Goal: Task Accomplishment & Management: Manage account settings

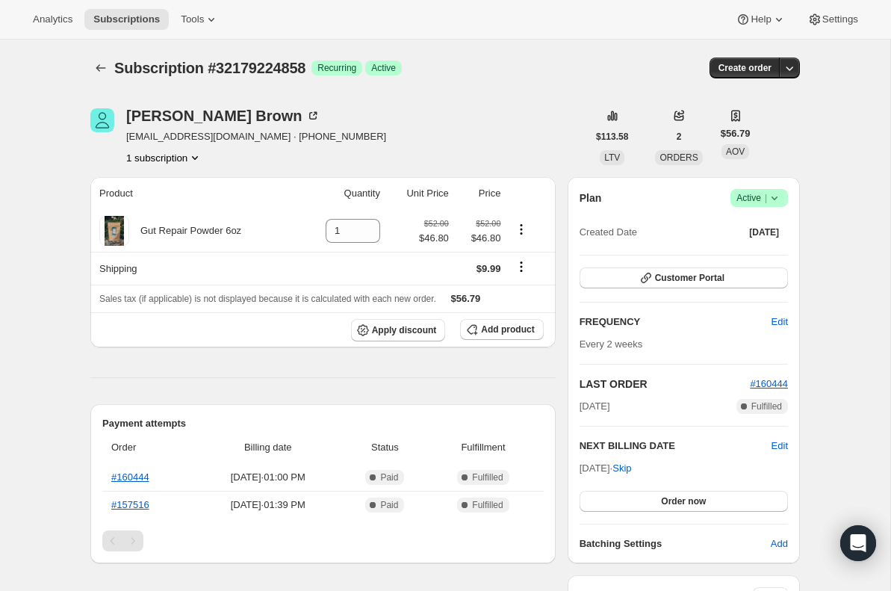
click at [731, 201] on span "Success Active |" at bounding box center [760, 198] width 58 height 18
click at [743, 249] on span "Cancel subscription" at bounding box center [755, 252] width 84 height 11
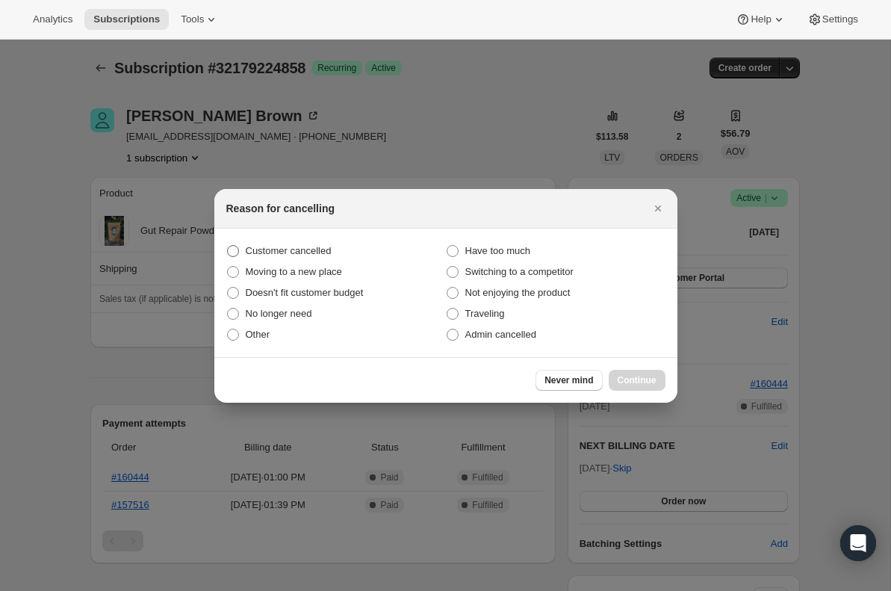
click at [313, 249] on span "Customer cancelled" at bounding box center [289, 250] width 86 height 11
click at [228, 246] on input "Customer cancelled" at bounding box center [227, 245] width 1 height 1
radio input "true"
click at [633, 375] on span "Continue" at bounding box center [637, 380] width 39 height 12
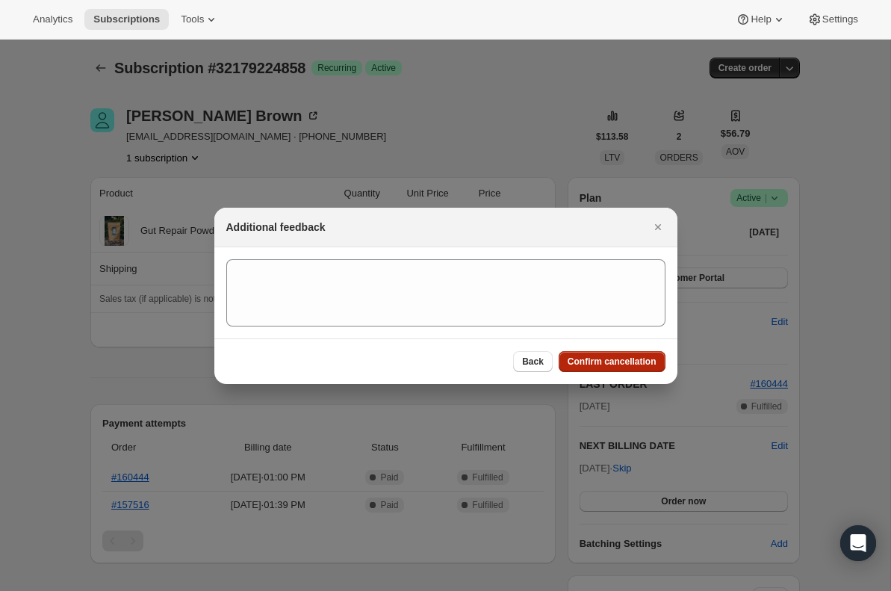
click at [616, 359] on span "Confirm cancellation" at bounding box center [612, 362] width 89 height 12
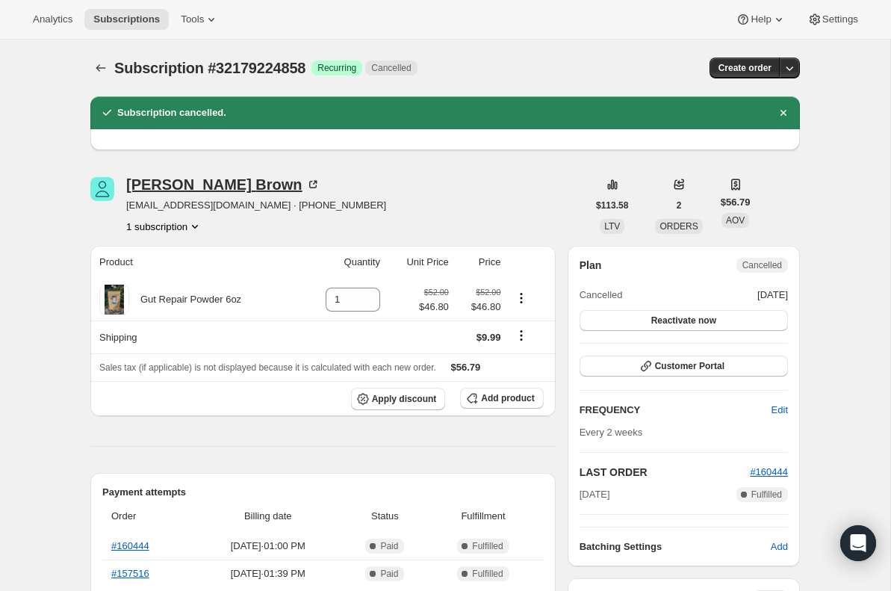
click at [211, 189] on div "[PERSON_NAME] [PERSON_NAME]" at bounding box center [223, 184] width 194 height 15
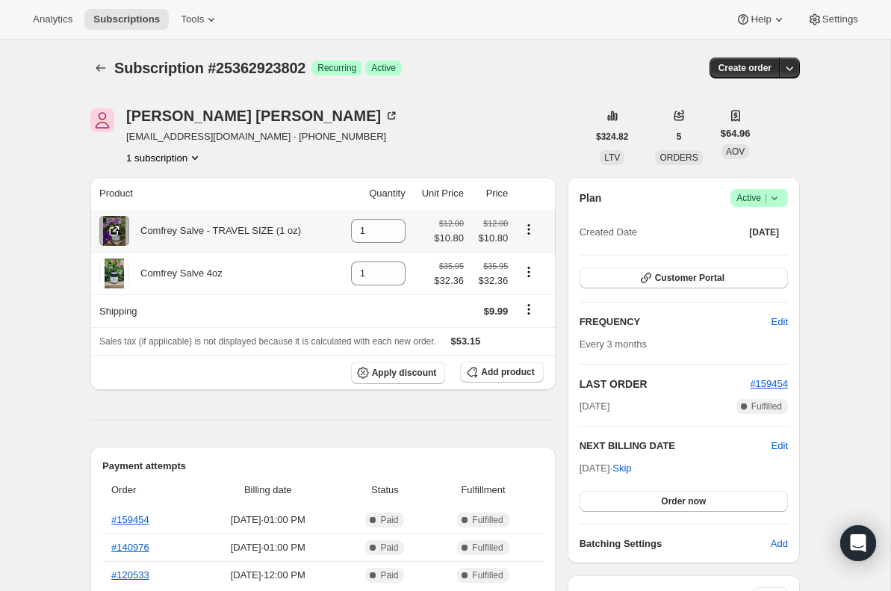
click at [527, 225] on icon "Product actions" at bounding box center [528, 229] width 15 height 15
click at [531, 256] on span "Remove" at bounding box center [519, 258] width 36 height 11
type input "0"
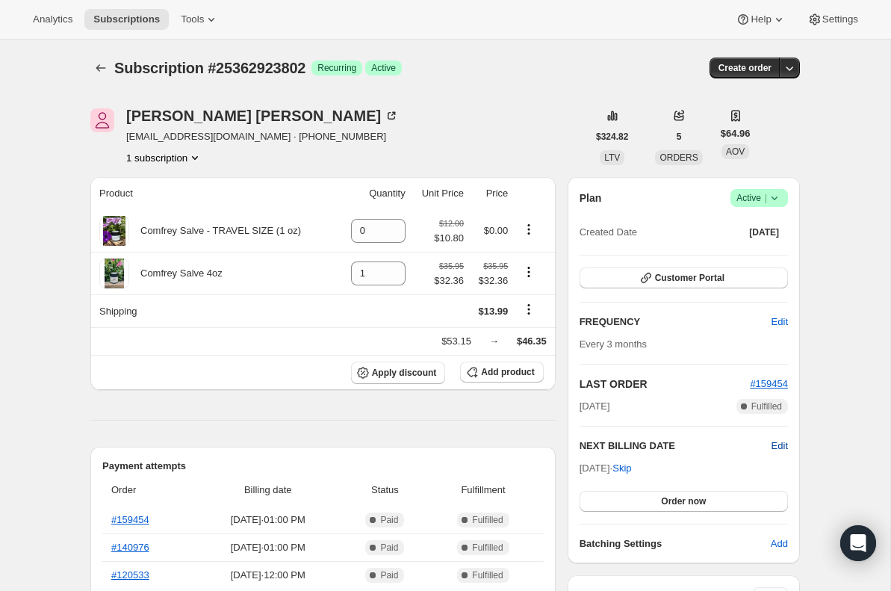
click at [773, 451] on span "Edit" at bounding box center [780, 446] width 16 height 15
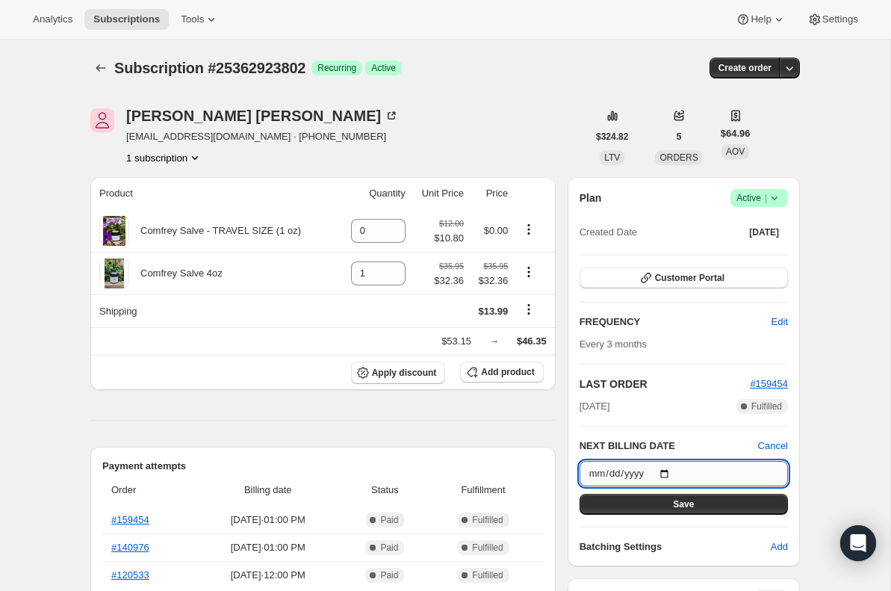
click at [599, 476] on input "2025-10-30" at bounding box center [684, 473] width 208 height 25
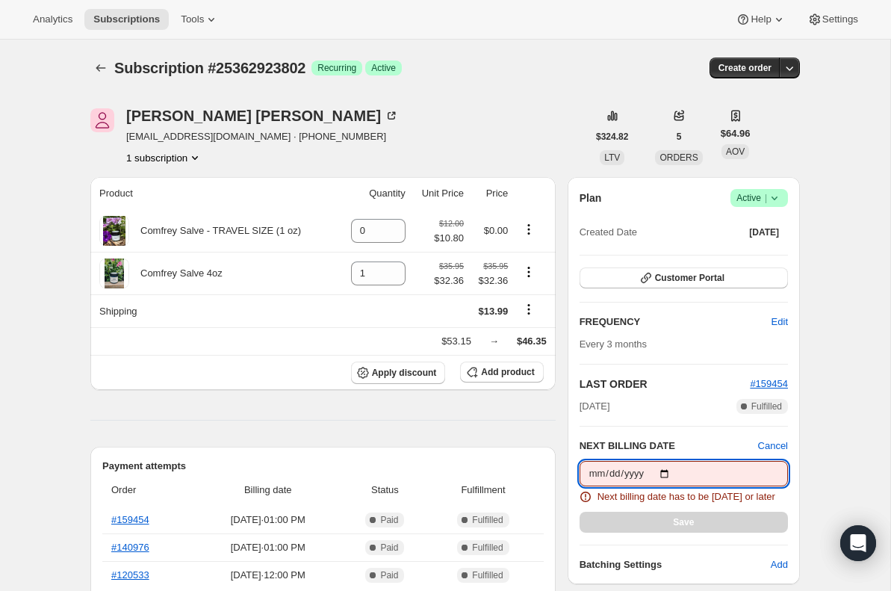
type input "2025-11-30"
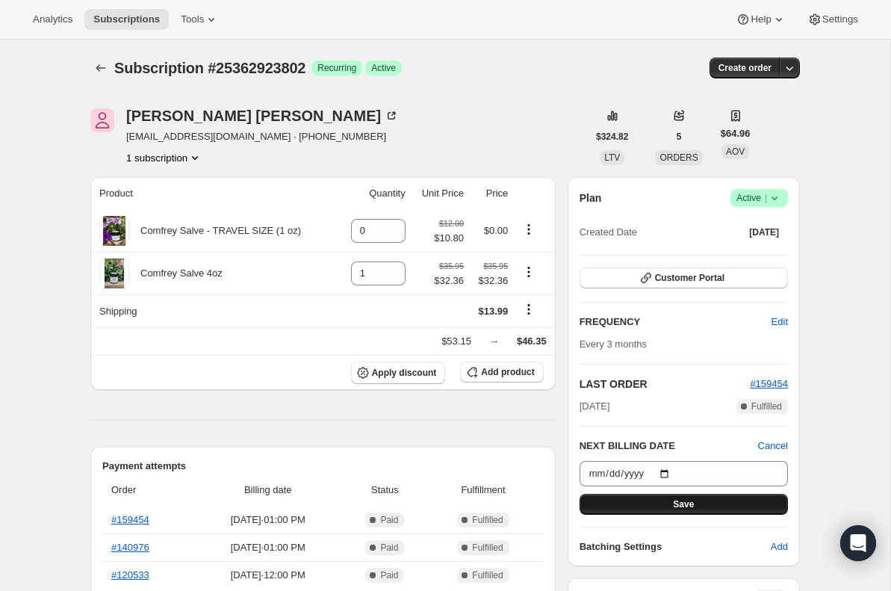
click at [706, 505] on button "Save" at bounding box center [684, 504] width 208 height 21
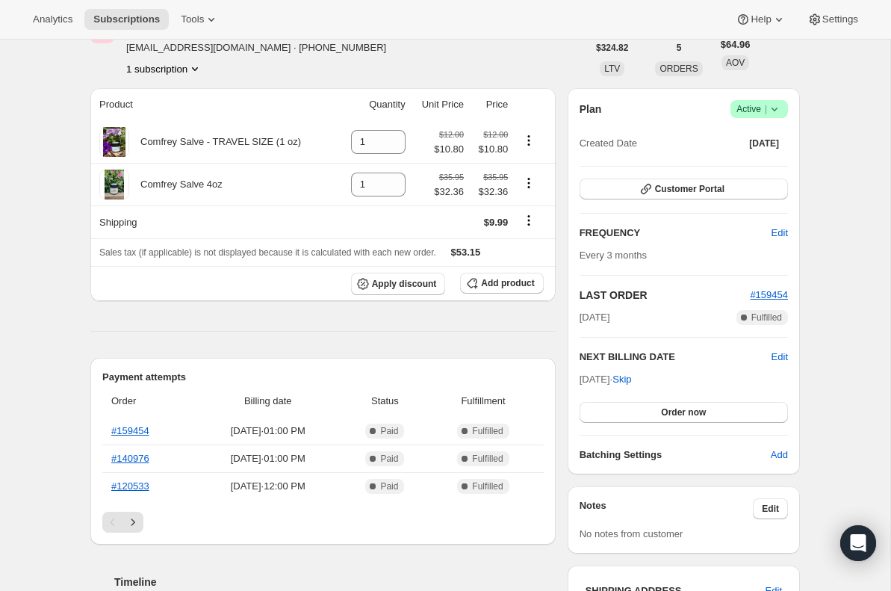
scroll to position [185, 0]
